Goal: Task Accomplishment & Management: Manage account settings

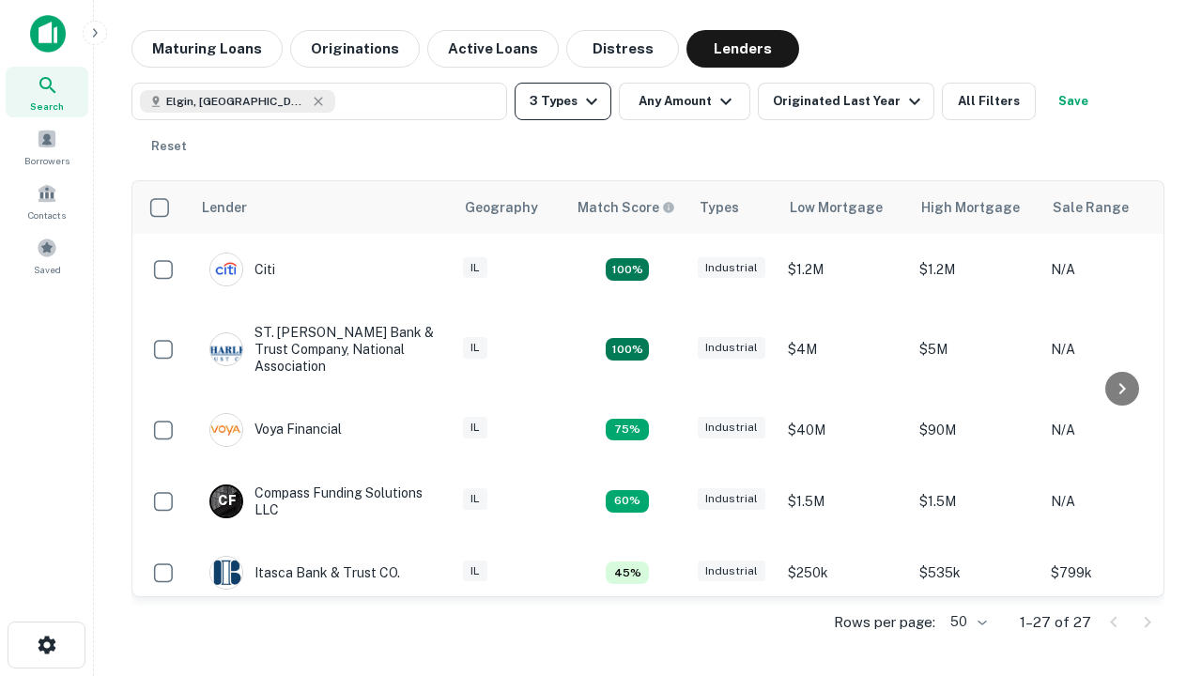
click at [563, 101] on button "3 Types" at bounding box center [563, 102] width 97 height 38
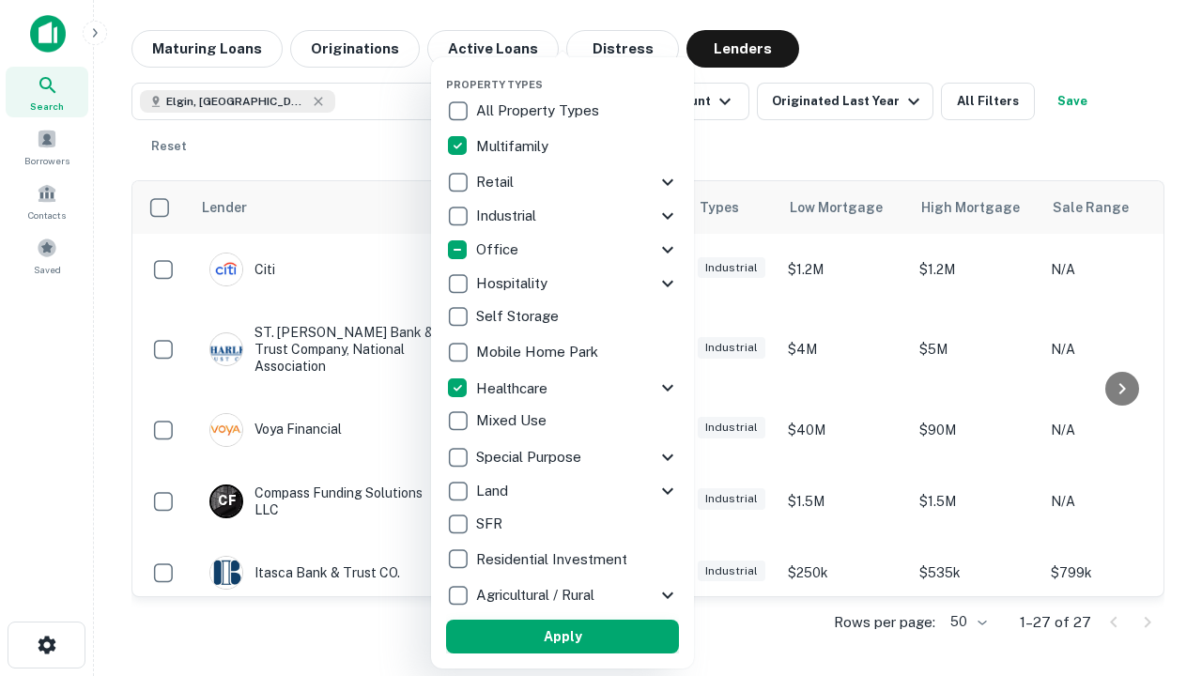
click at [563, 637] on button "Apply" at bounding box center [562, 637] width 233 height 34
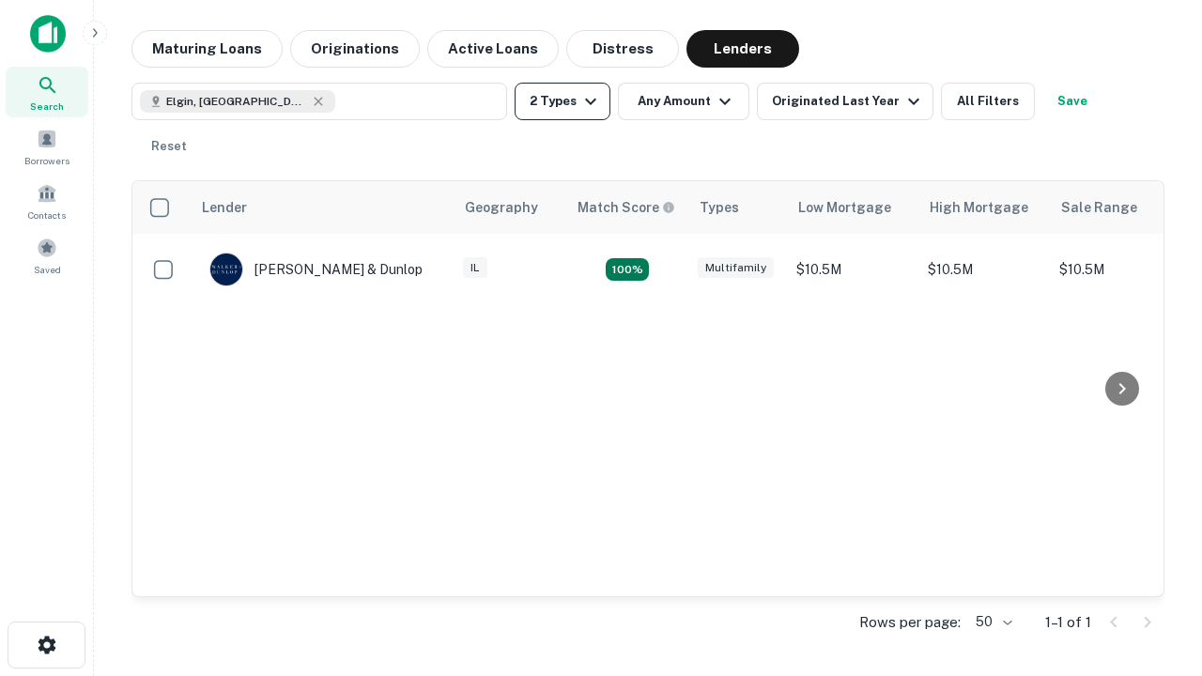
click at [563, 101] on button "2 Types" at bounding box center [563, 102] width 96 height 38
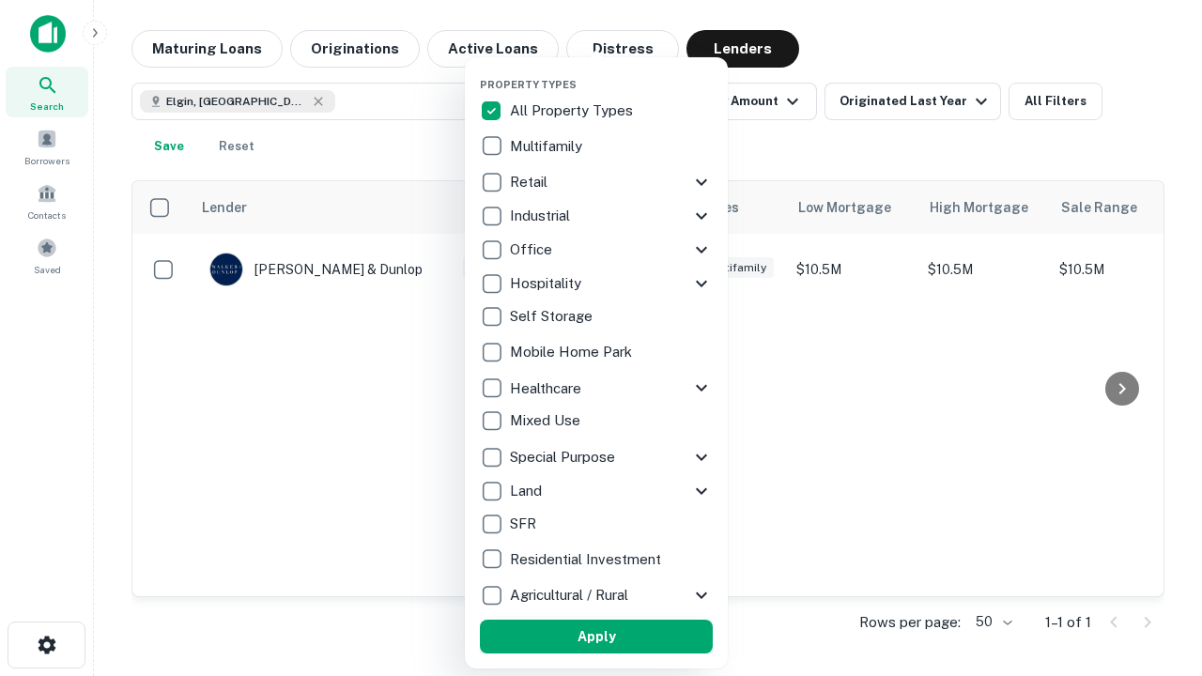
click at [596, 637] on button "Apply" at bounding box center [596, 637] width 233 height 34
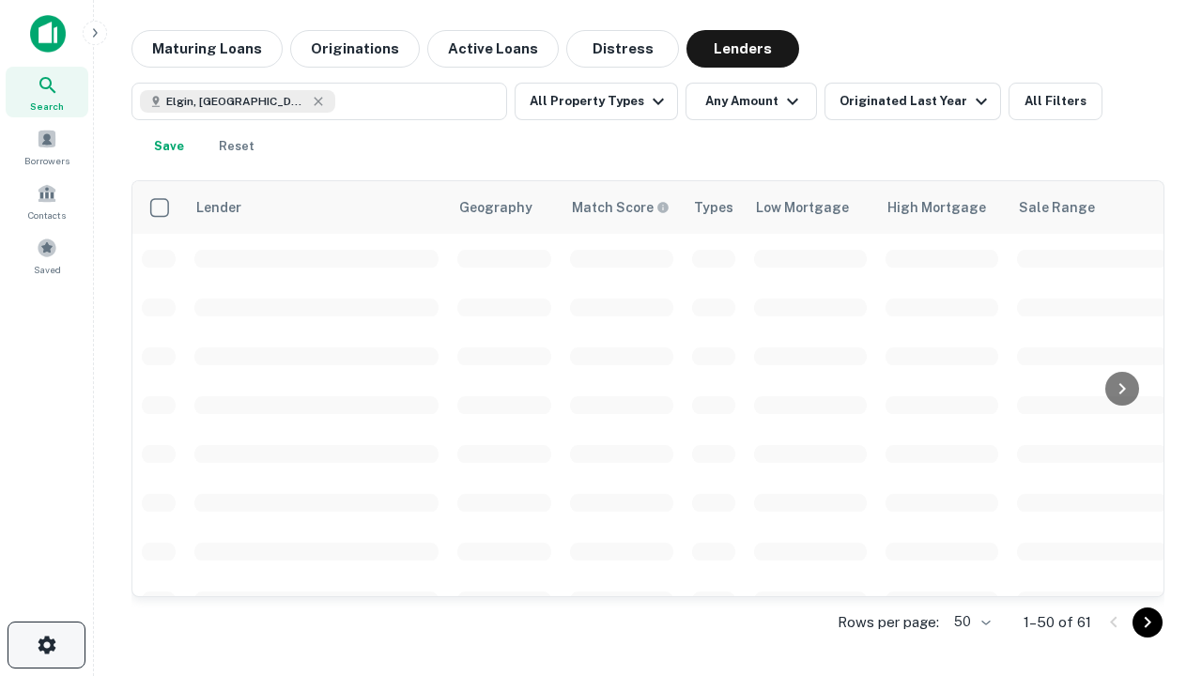
click at [46, 645] on icon "button" at bounding box center [47, 645] width 23 height 23
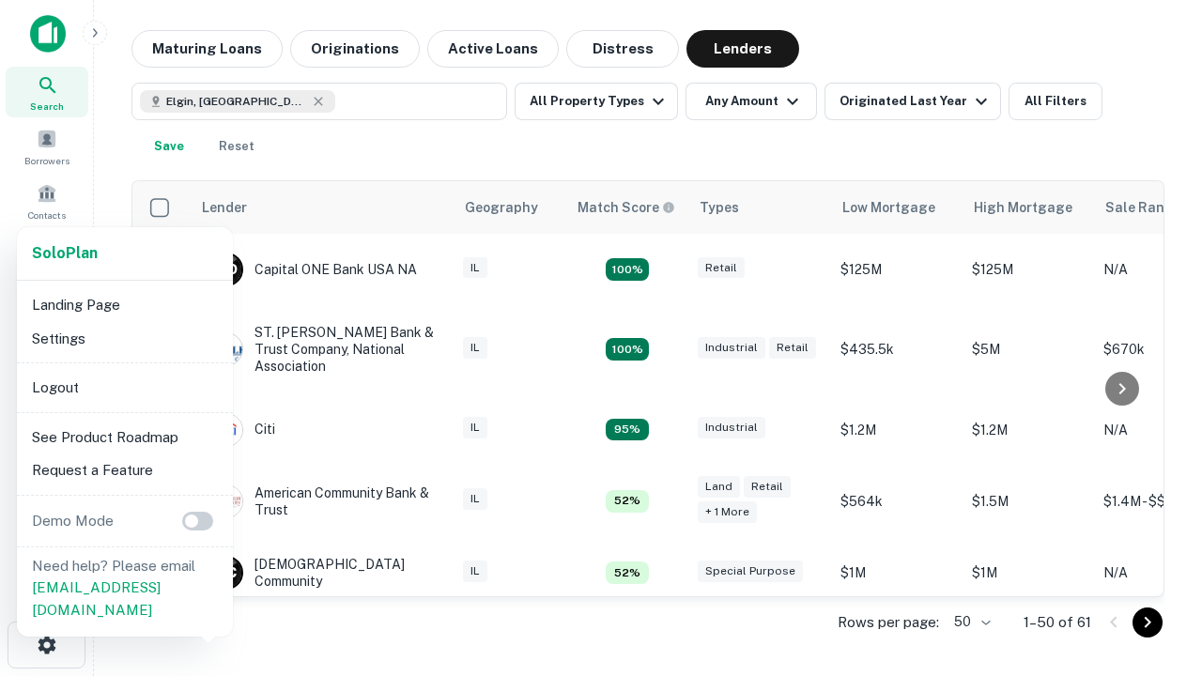
click at [124, 387] on li "Logout" at bounding box center [124, 388] width 201 height 34
